Goal: Navigation & Orientation: Find specific page/section

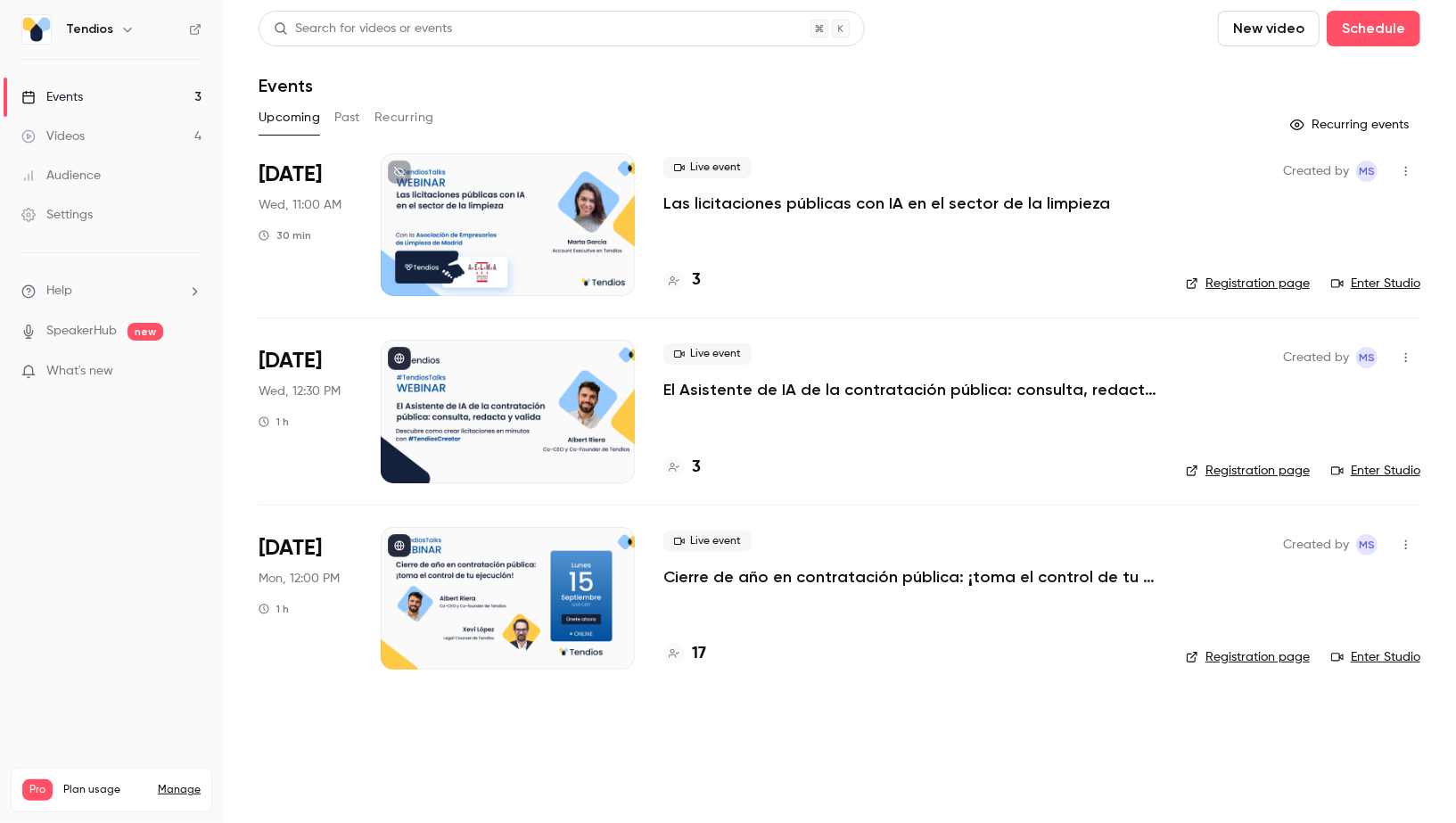
click at [700, 287] on div "3" at bounding box center [910, 280] width 494 height 24
click at [695, 279] on h4 "3" at bounding box center [696, 280] width 9 height 24
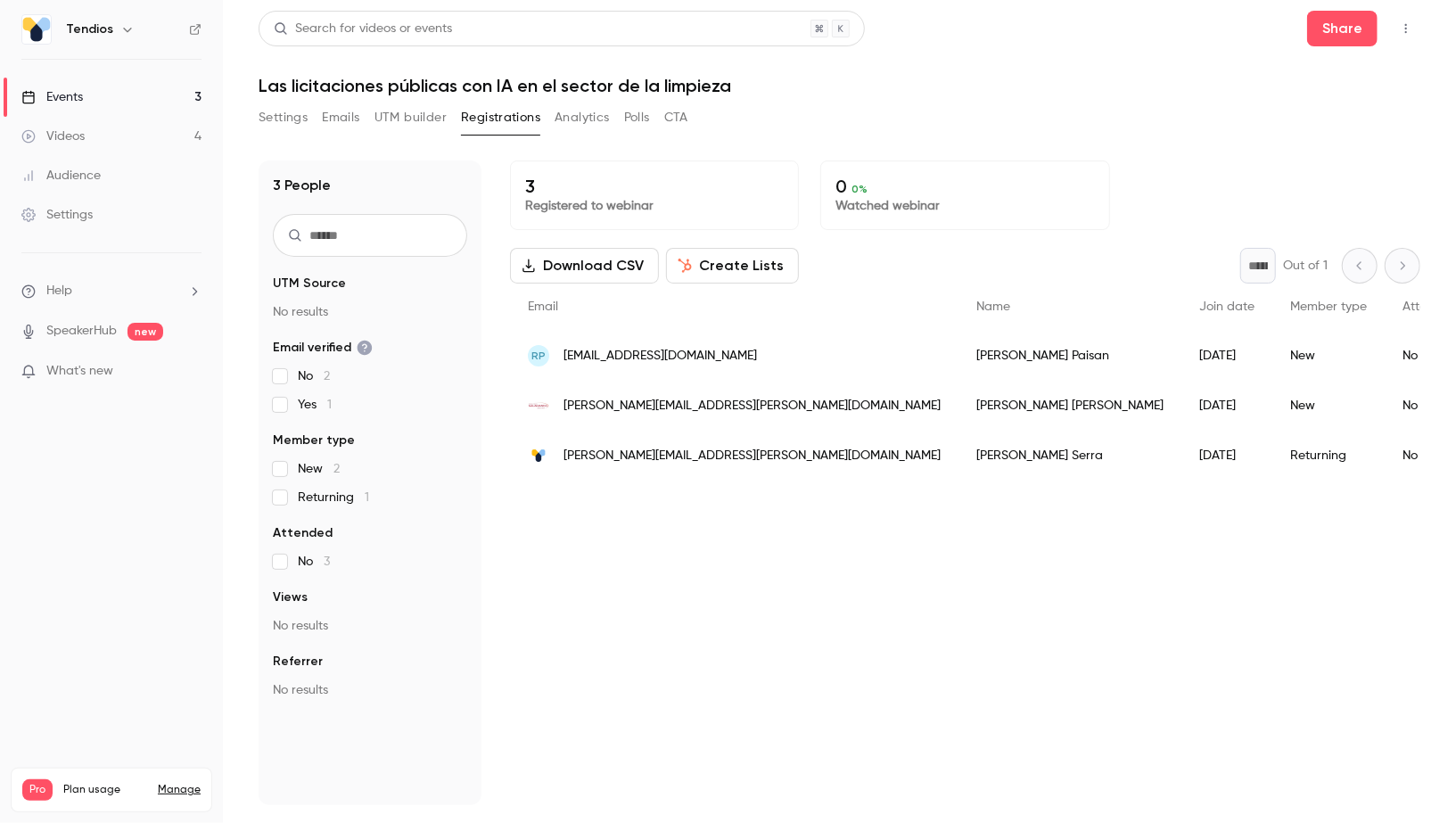
click at [73, 82] on link "Events 3" at bounding box center [111, 97] width 223 height 40
